Goal: Navigation & Orientation: Find specific page/section

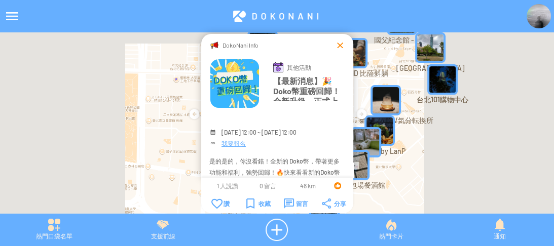
click at [338, 44] on div at bounding box center [340, 45] width 10 height 10
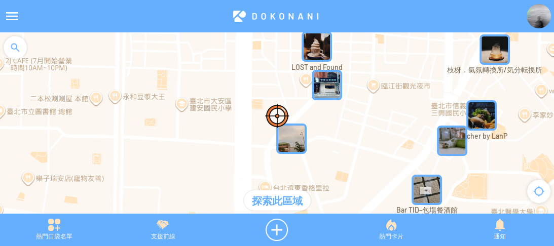
click at [530, 19] on img at bounding box center [538, 16] width 24 height 24
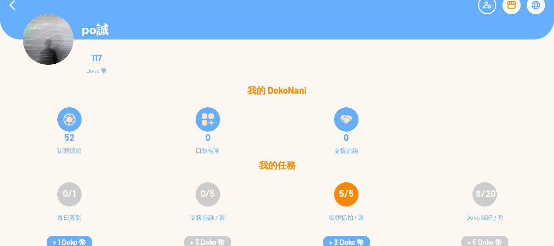
scroll to position [20, 0]
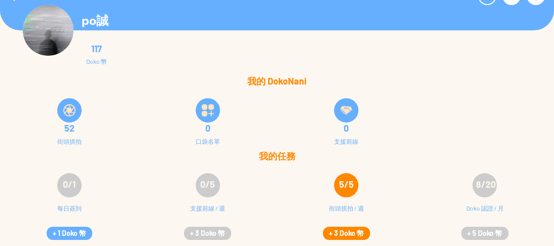
click at [336, 231] on button "+ 3 Doko 幣" at bounding box center [346, 233] width 47 height 13
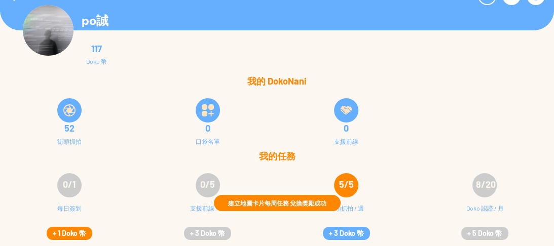
click at [68, 231] on button "+ 1 Doko 幣" at bounding box center [70, 233] width 46 height 13
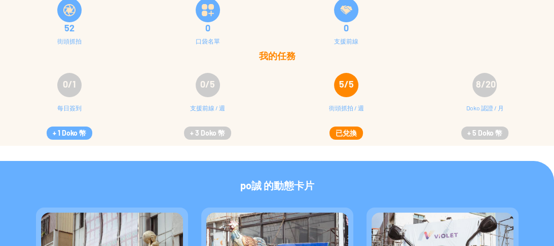
scroll to position [122, 0]
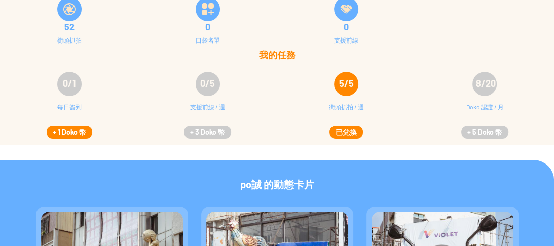
click at [67, 137] on button "+ 1 Doko 幣" at bounding box center [70, 132] width 46 height 13
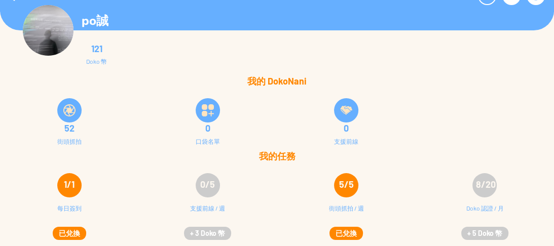
scroll to position [0, 0]
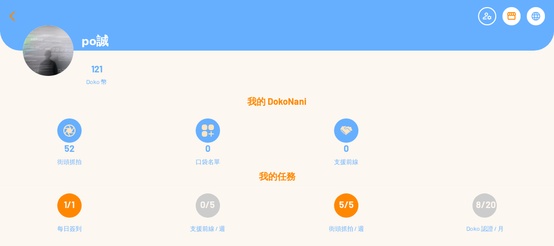
click at [4, 17] on div at bounding box center [12, 16] width 24 height 24
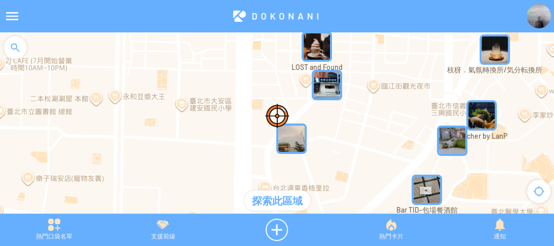
click at [21, 42] on div at bounding box center [15, 47] width 30 height 30
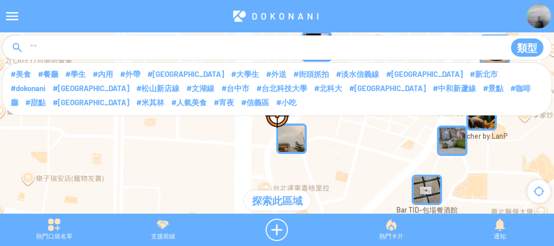
click at [46, 49] on input at bounding box center [263, 47] width 468 height 19
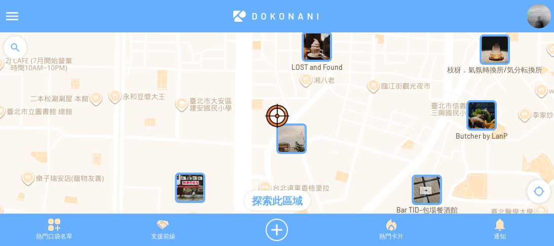
click at [22, 45] on div at bounding box center [15, 47] width 30 height 30
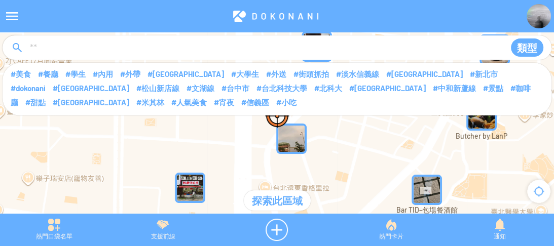
click at [79, 46] on input at bounding box center [263, 47] width 468 height 19
type input "****"
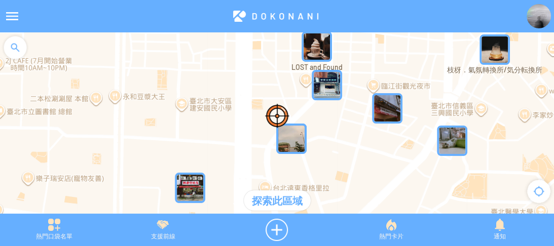
drag, startPoint x: 30, startPoint y: 49, endPoint x: 20, endPoint y: 50, distance: 10.1
click at [28, 50] on div at bounding box center [15, 47] width 30 height 30
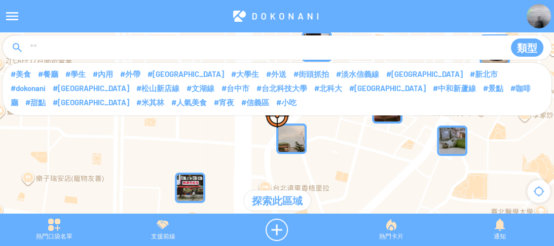
click at [19, 50] on div "類型" at bounding box center [277, 47] width 549 height 24
click at [52, 48] on input at bounding box center [263, 47] width 468 height 19
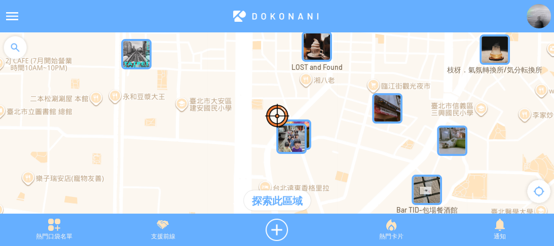
click at [20, 57] on div at bounding box center [15, 47] width 30 height 30
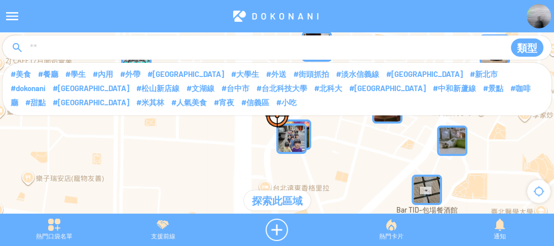
click at [60, 58] on div "類型" at bounding box center [277, 47] width 549 height 24
click at [58, 52] on input at bounding box center [263, 47] width 468 height 19
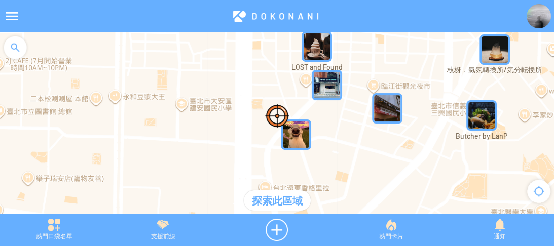
click at [22, 49] on div at bounding box center [15, 47] width 30 height 30
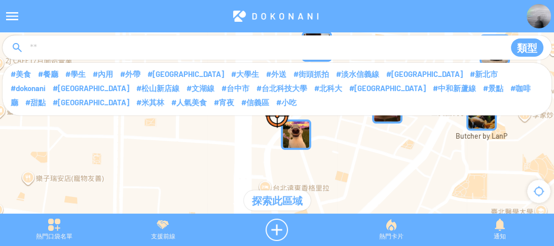
click at [46, 51] on input at bounding box center [263, 47] width 468 height 19
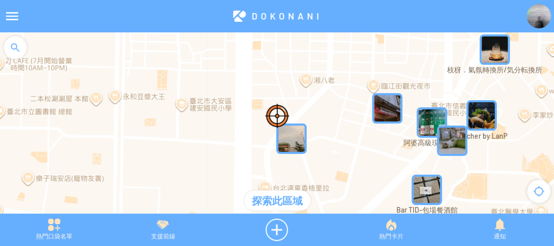
click at [22, 50] on div at bounding box center [15, 47] width 30 height 30
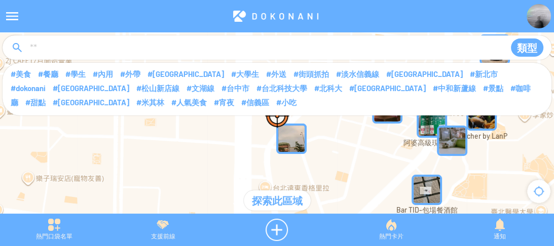
click at [55, 45] on input at bounding box center [263, 47] width 468 height 19
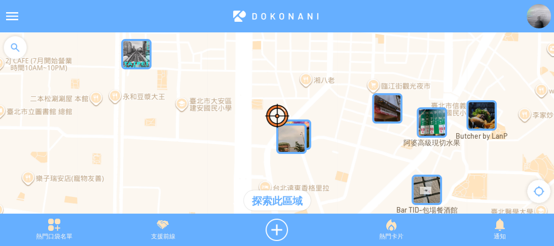
click at [17, 46] on div at bounding box center [15, 47] width 30 height 30
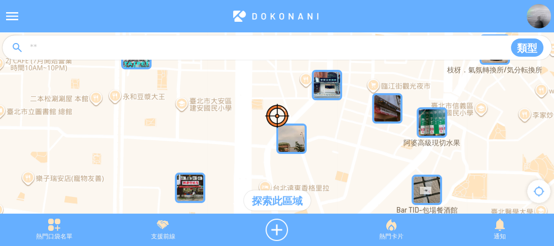
click at [36, 45] on input at bounding box center [263, 47] width 468 height 19
type input "****"
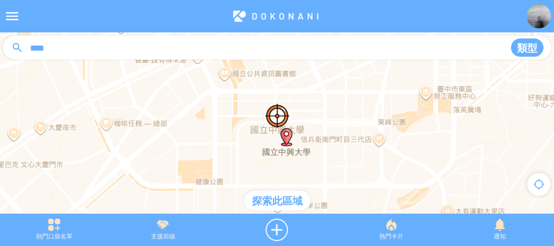
click at [273, 197] on div "探索此區域" at bounding box center [277, 200] width 67 height 20
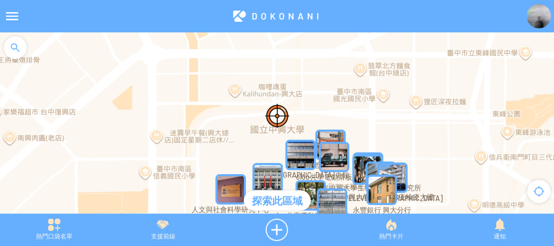
click at [230, 184] on img "spSkiDQNPpBMapIcon" at bounding box center [230, 189] width 30 height 30
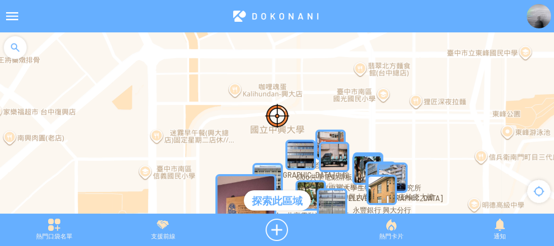
click at [226, 184] on img "spSkiDQNPpBMapIcon" at bounding box center [245, 204] width 61 height 61
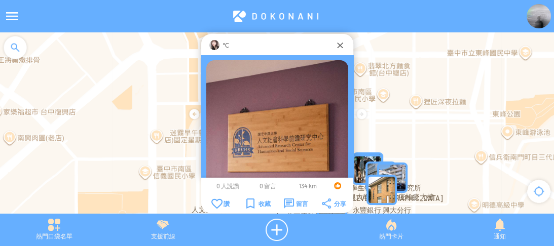
click at [217, 39] on div "℃" at bounding box center [277, 44] width 152 height 21
click at [220, 44] on div "℃" at bounding box center [276, 45] width 115 height 10
click at [211, 47] on img at bounding box center [214, 45] width 10 height 10
